Goal: Check status: Check status

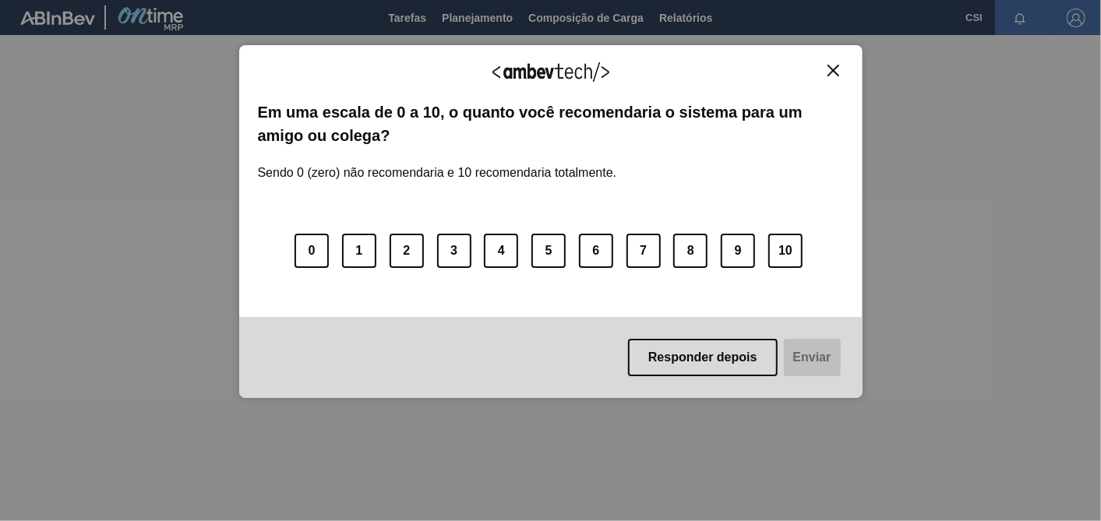
click at [715, 383] on div "Responder depois Enviar" at bounding box center [550, 357] width 623 height 81
click at [719, 362] on button "Responder depois" at bounding box center [703, 357] width 150 height 37
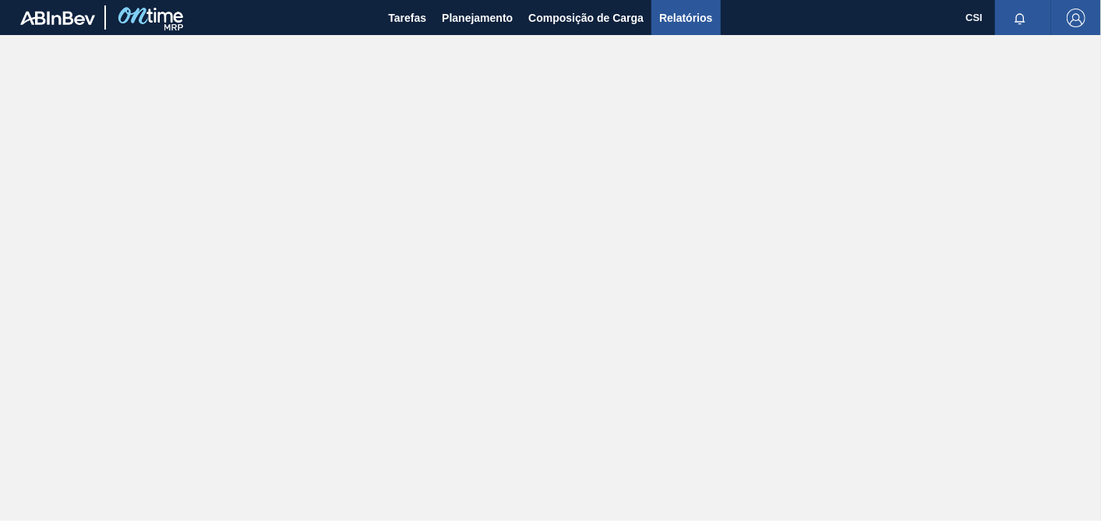
click at [682, 22] on span "Relatórios" at bounding box center [685, 18] width 53 height 19
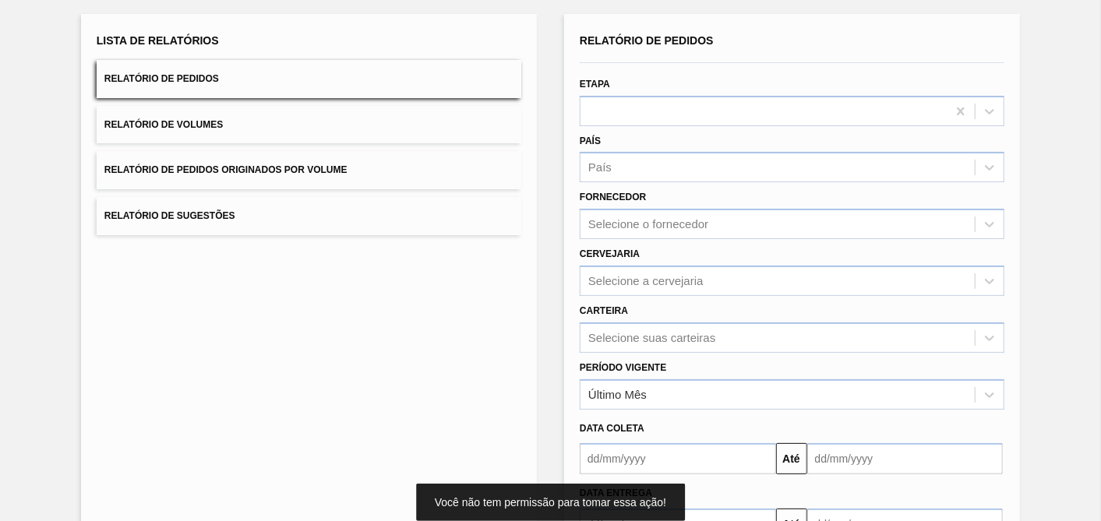
scroll to position [196, 0]
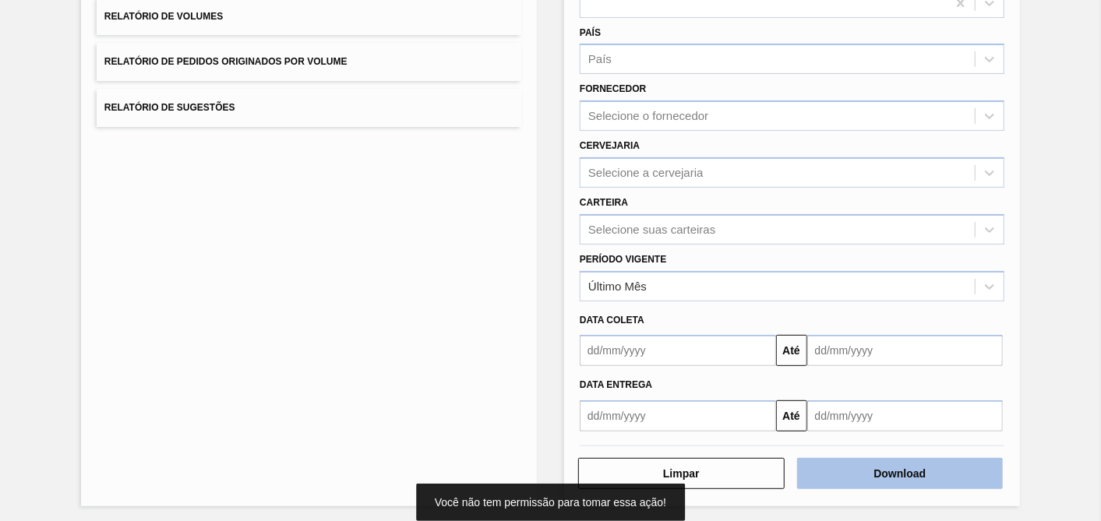
click at [930, 467] on button "Download" at bounding box center [900, 473] width 207 height 31
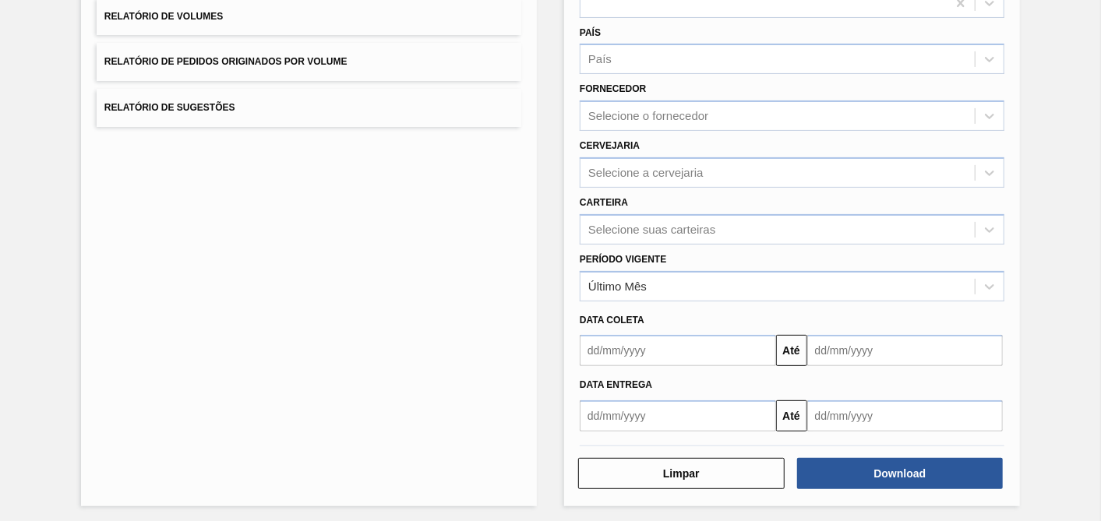
click at [990, 115] on div "Lista de Relatórios Relatório de Pedidos Relatório de Volumes Relatório de Pedi…" at bounding box center [550, 204] width 1101 height 644
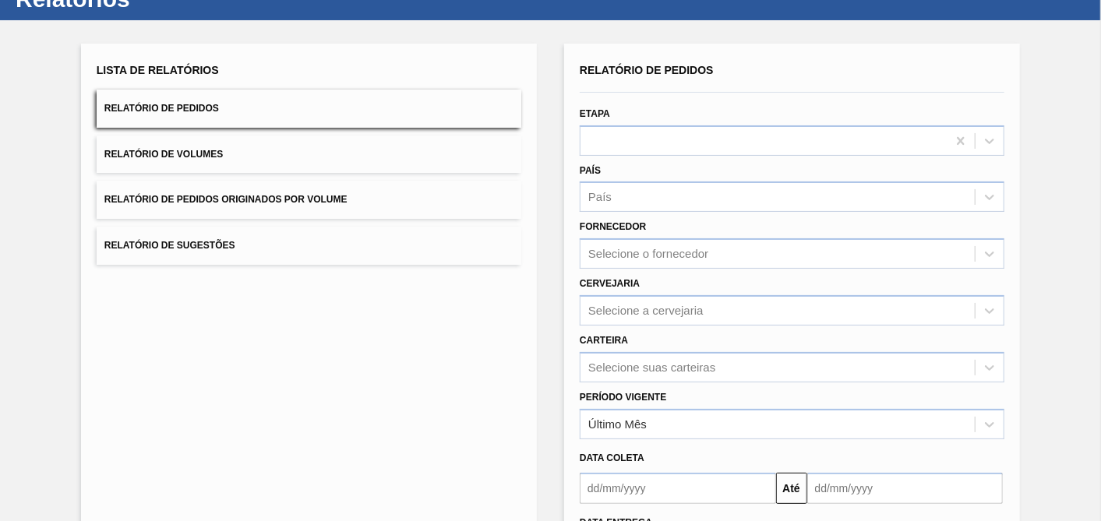
scroll to position [0, 0]
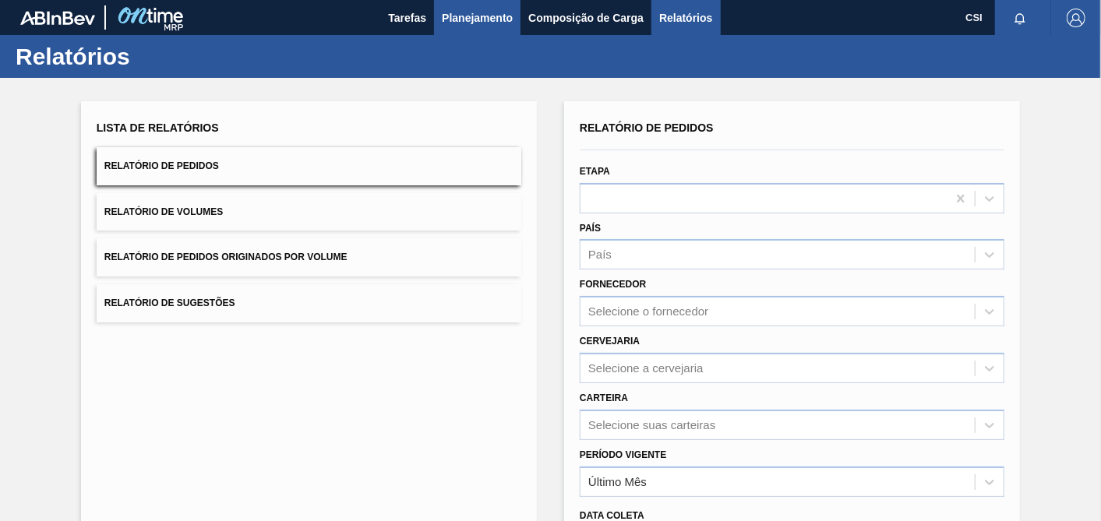
click at [471, 17] on span "Planejamento" at bounding box center [477, 18] width 71 height 19
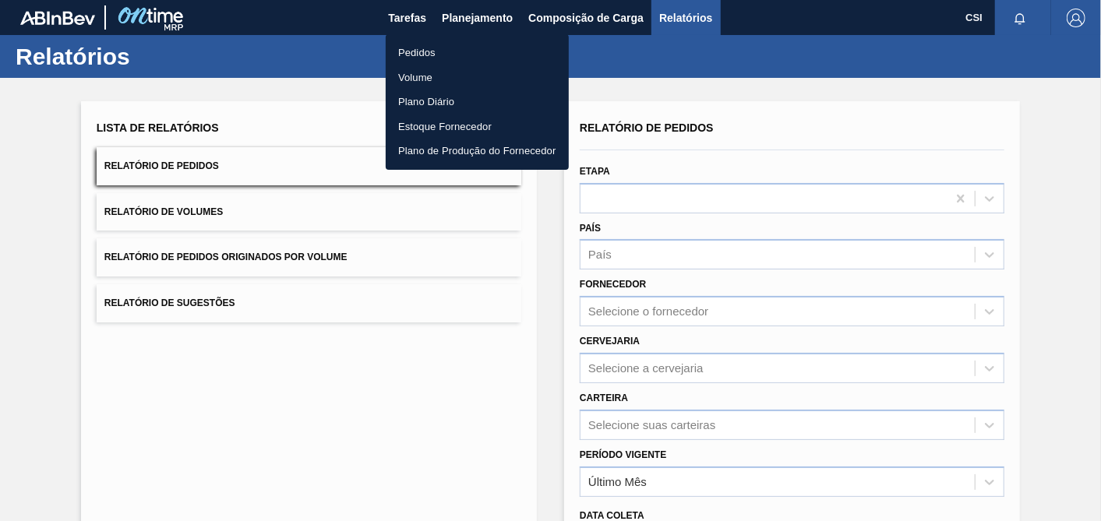
click at [415, 47] on li "Pedidos" at bounding box center [477, 53] width 183 height 25
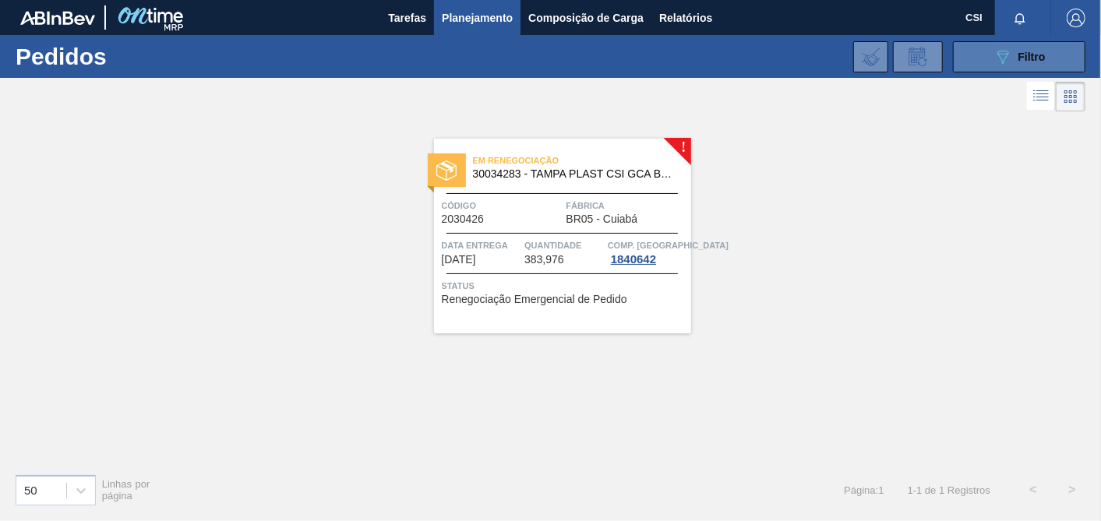
click at [990, 48] on icon "089F7B8B-B2A5-4AFE-B5C0-19BA573D28AC" at bounding box center [1003, 57] width 19 height 19
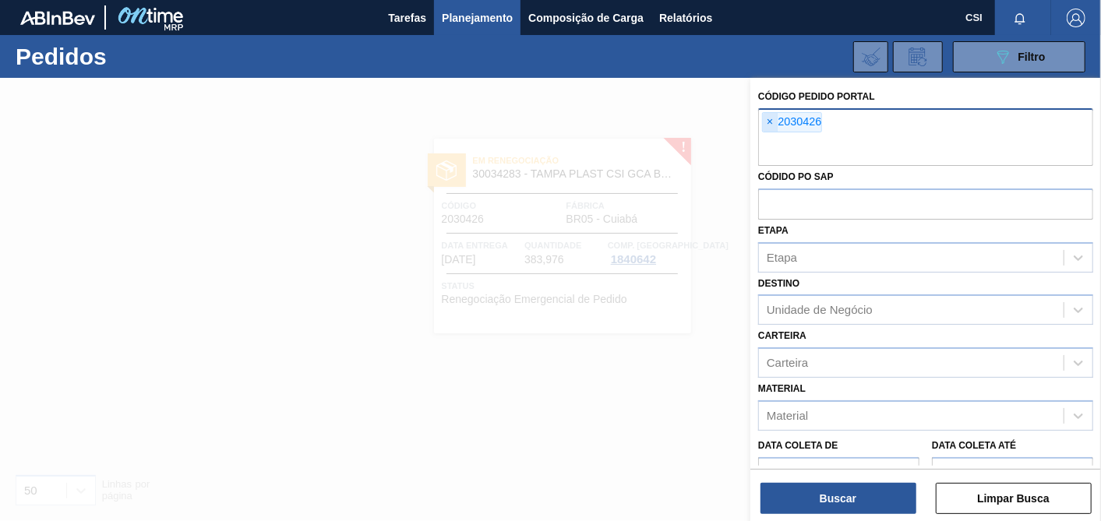
click at [768, 118] on span "×" at bounding box center [770, 122] width 15 height 19
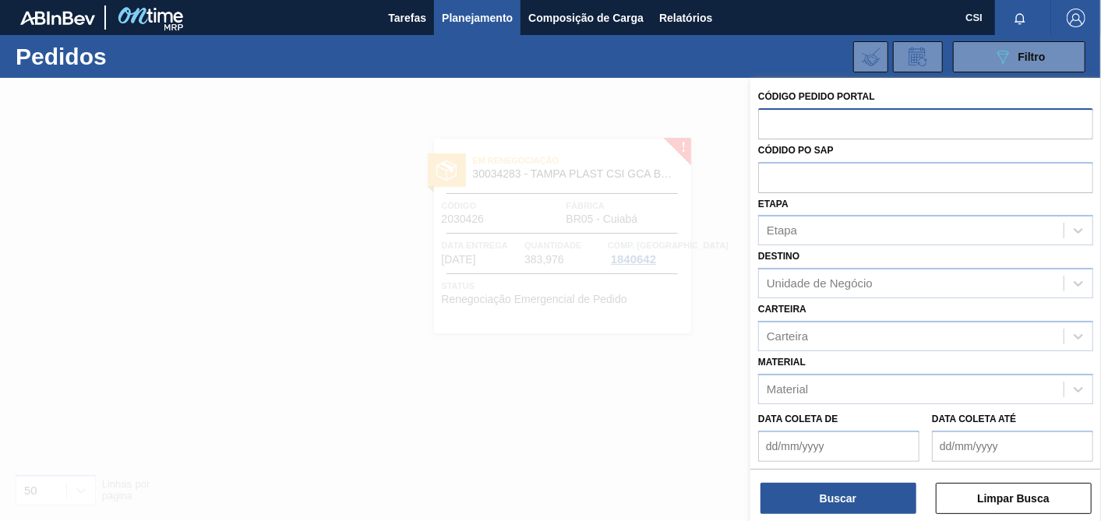
paste input "2029251"
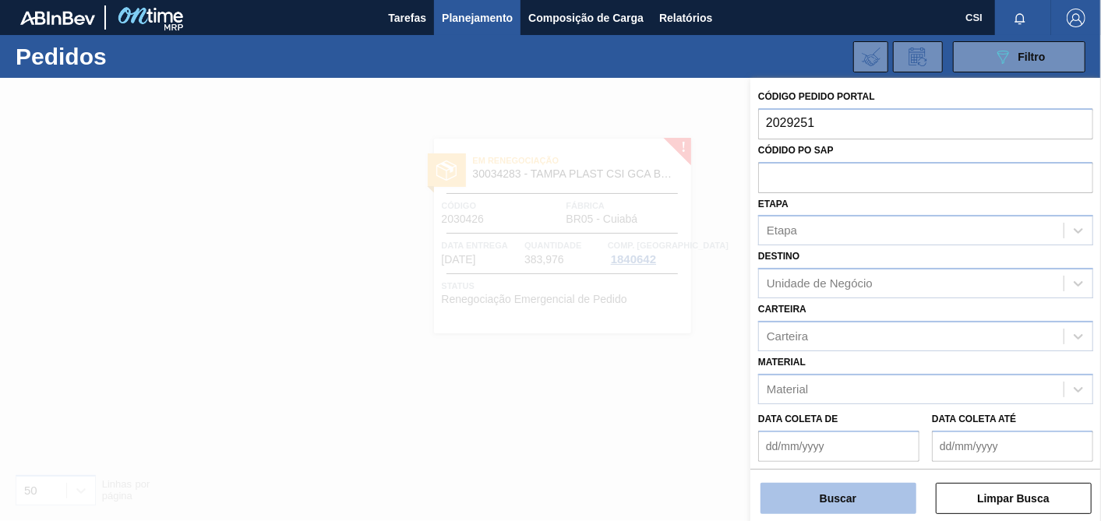
type input "2029251"
click at [854, 468] on button "Buscar" at bounding box center [839, 498] width 156 height 31
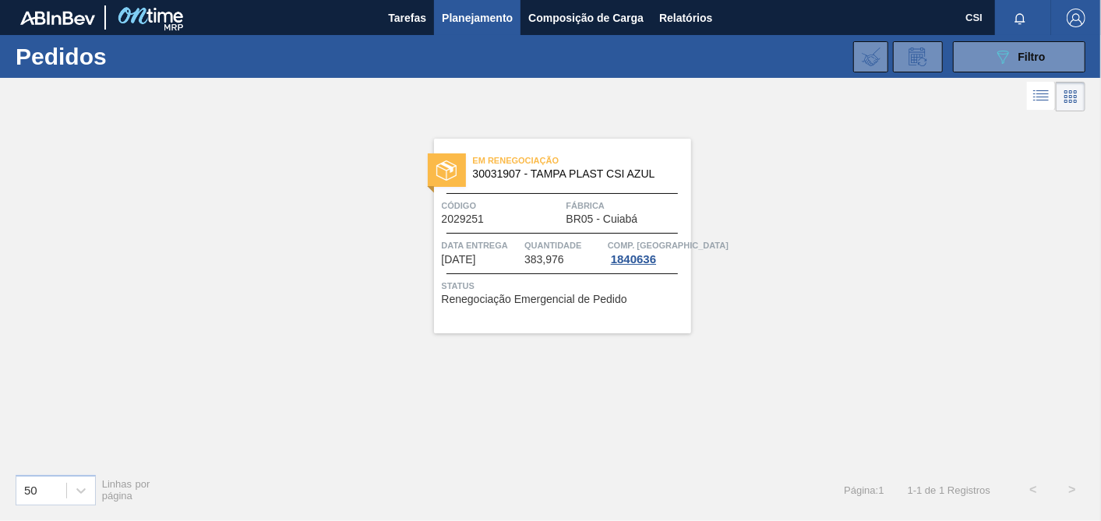
click at [538, 294] on span "Renegociação Emergencial de Pedido" at bounding box center [534, 300] width 185 height 12
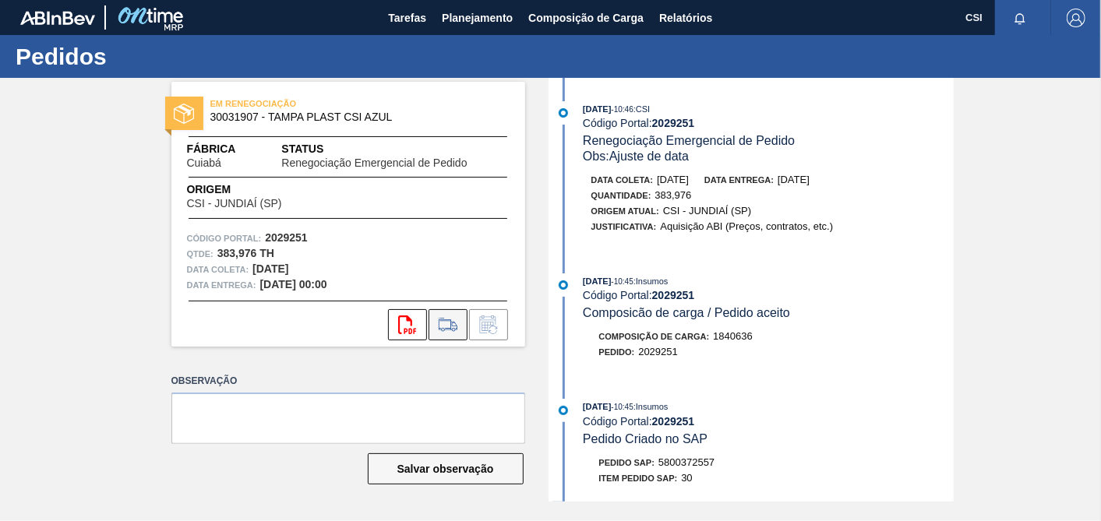
click at [450, 324] on icon at bounding box center [448, 325] width 18 height 11
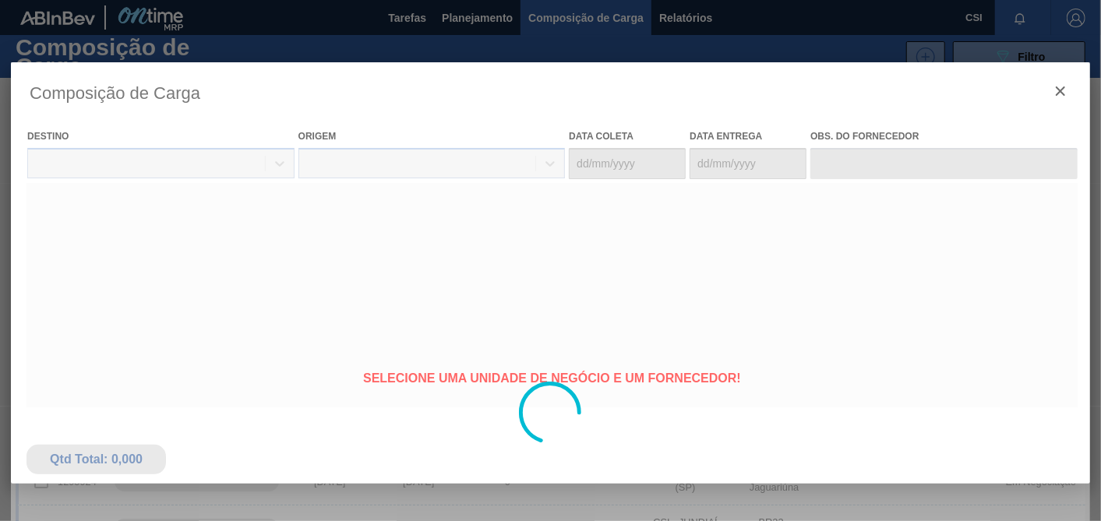
type coleta "13/10/2025"
type entrega "15/10/2025"
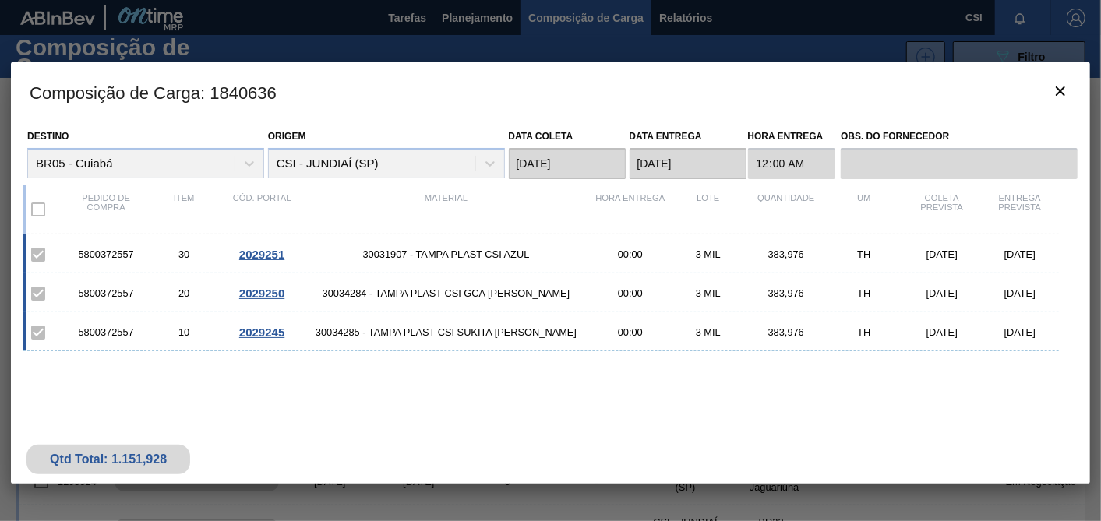
click at [464, 17] on div at bounding box center [550, 260] width 1101 height 521
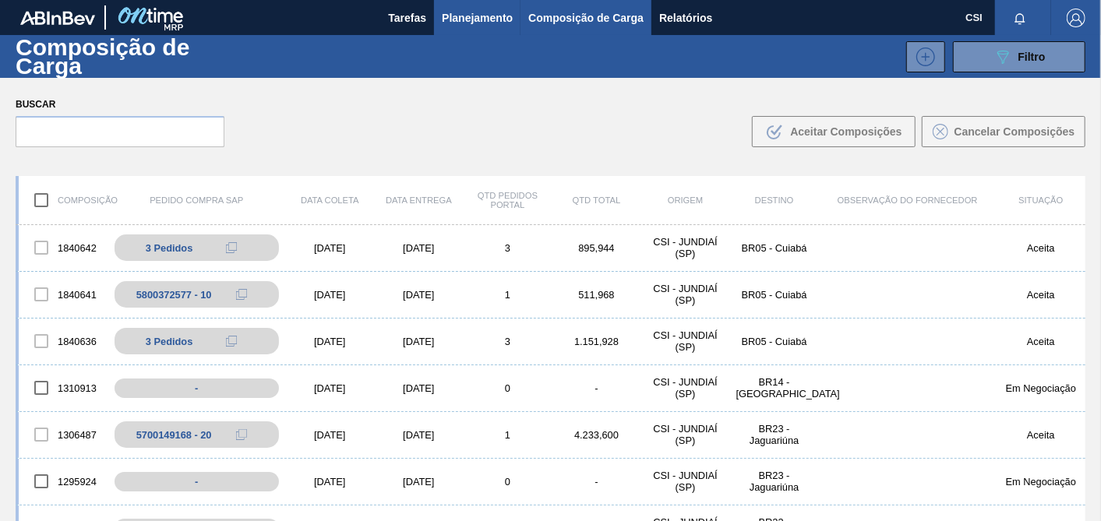
click at [461, 13] on span "Planejamento" at bounding box center [477, 18] width 71 height 19
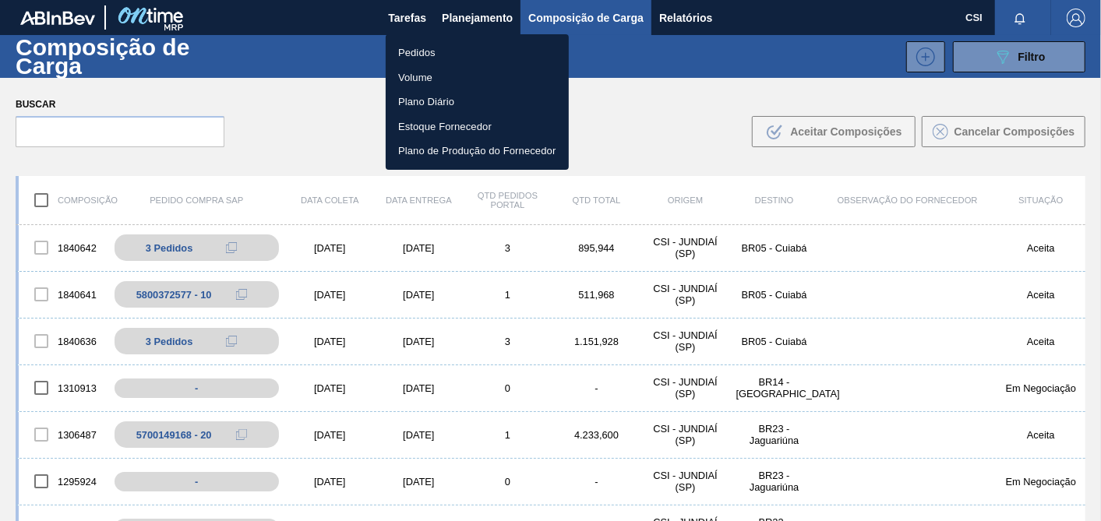
click at [425, 51] on li "Pedidos" at bounding box center [477, 53] width 183 height 25
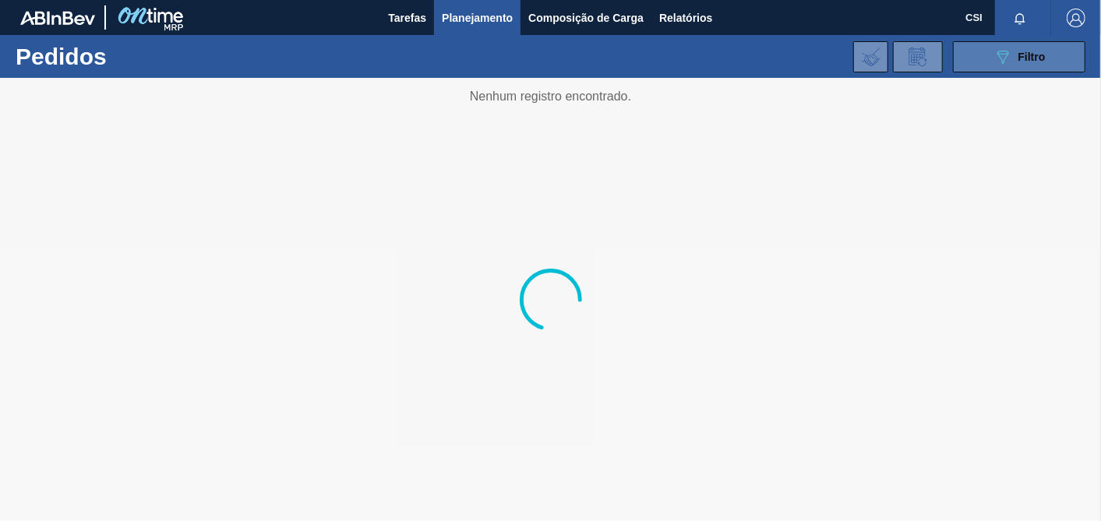
click at [990, 55] on icon "089F7B8B-B2A5-4AFE-B5C0-19BA573D28AC" at bounding box center [1003, 57] width 19 height 19
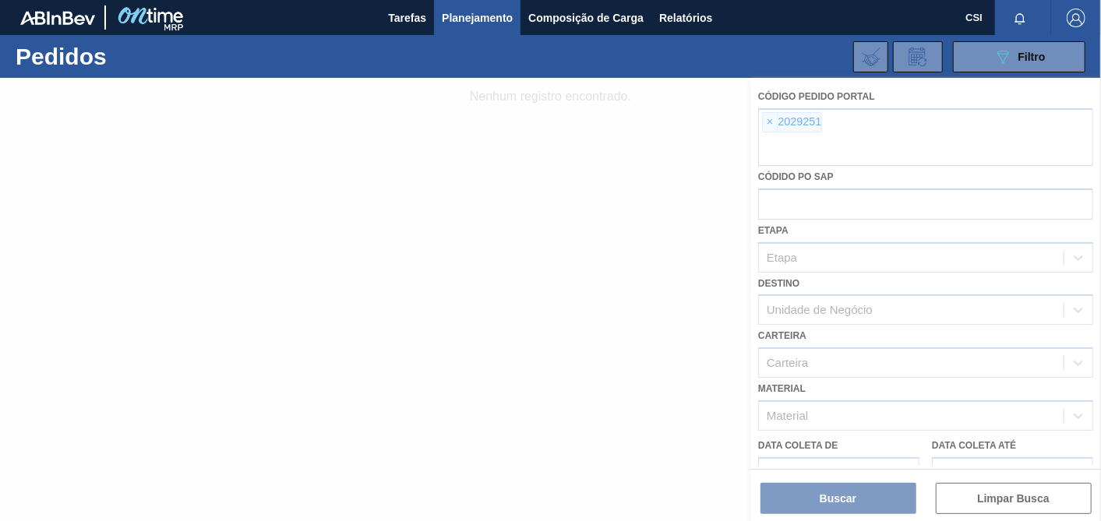
click at [846, 120] on div at bounding box center [550, 299] width 1101 height 443
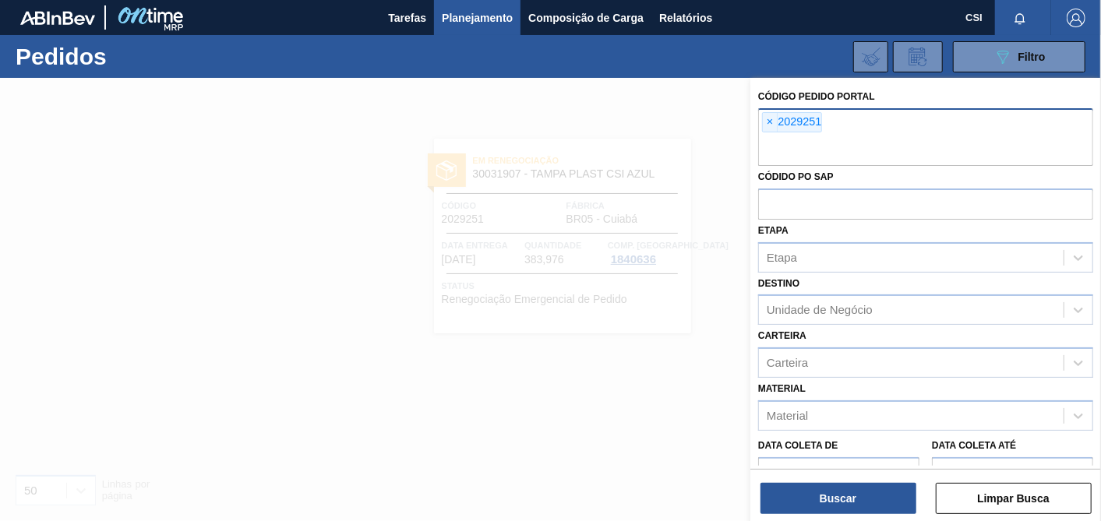
click at [824, 125] on div "× 2029251" at bounding box center [925, 137] width 335 height 58
drag, startPoint x: 765, startPoint y: 121, endPoint x: 805, endPoint y: 144, distance: 46.1
click at [764, 121] on span "×" at bounding box center [770, 122] width 15 height 19
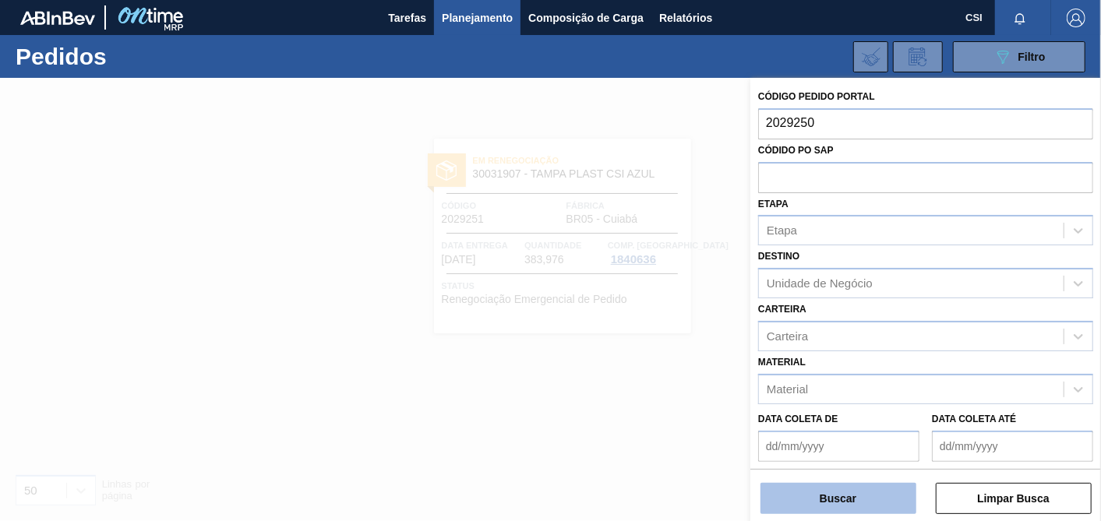
type input "2029250"
click at [810, 468] on button "Buscar" at bounding box center [839, 498] width 156 height 31
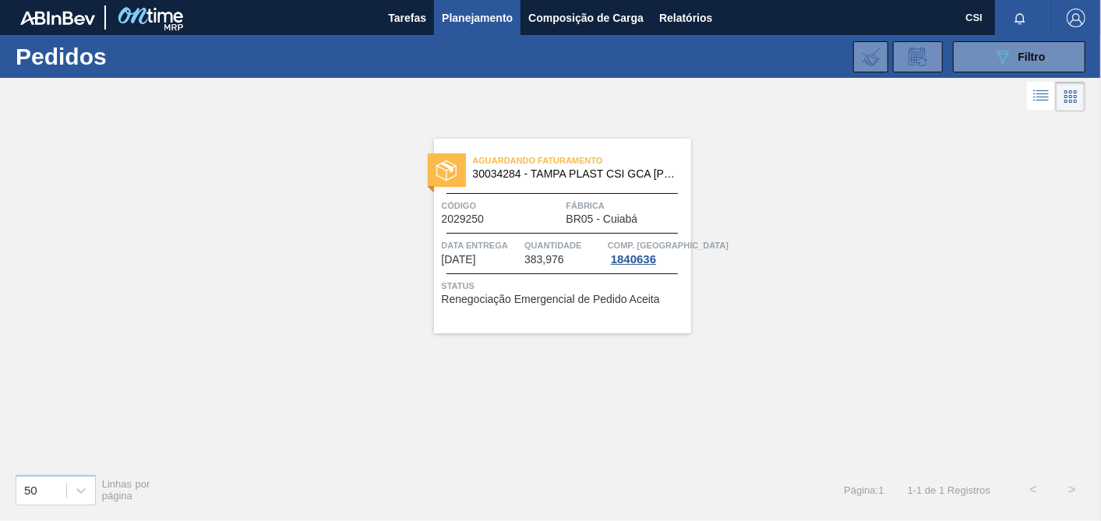
click at [543, 305] on div "Aguardando Faturamento 30034284 - TAMPA PLAST CSI GCA VERM LF Código 2029250 Fá…" at bounding box center [562, 236] width 257 height 195
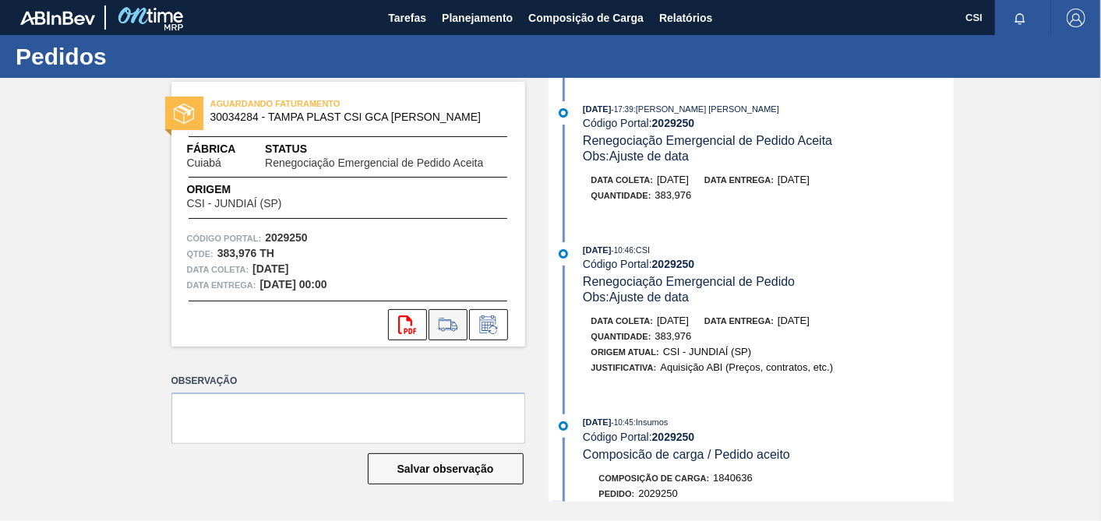
click at [451, 320] on icon at bounding box center [448, 325] width 25 height 19
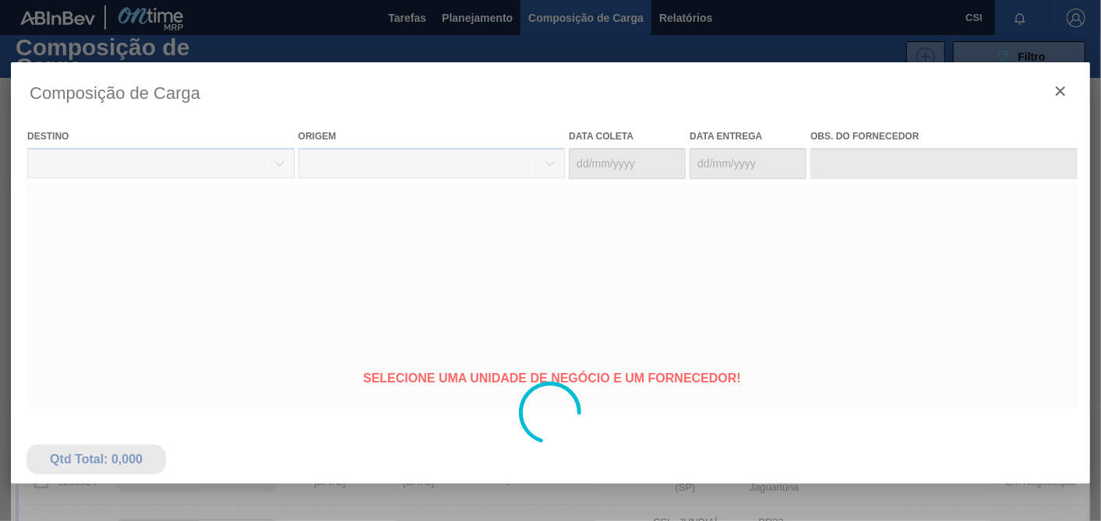
type coleta "13/10/2025"
type entrega "15/10/2025"
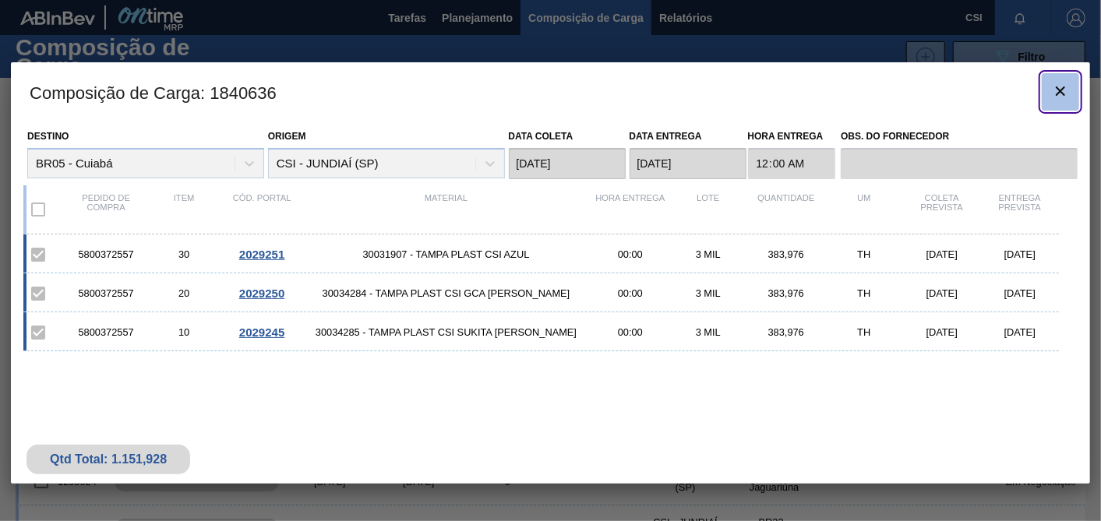
click at [990, 86] on icon "botão de ícone" at bounding box center [1060, 91] width 19 height 19
